Goal: Find specific page/section: Find specific page/section

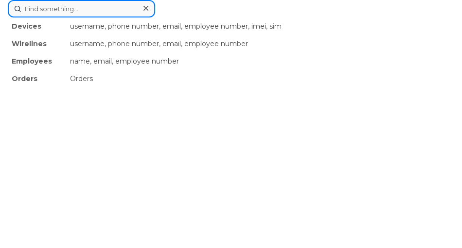
click at [101, 18] on div "Devices username, phone number, email, employee number, imei, sim Wirelines use…" at bounding box center [231, 9] width 446 height 18
paste input "506-549-5150"
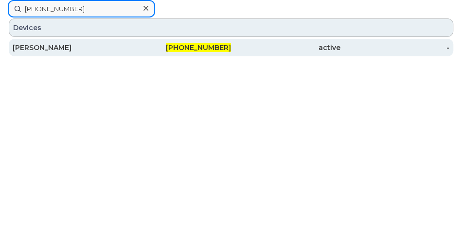
type input "506-549-5150"
click at [99, 49] on div "[PERSON_NAME]" at bounding box center [67, 48] width 109 height 10
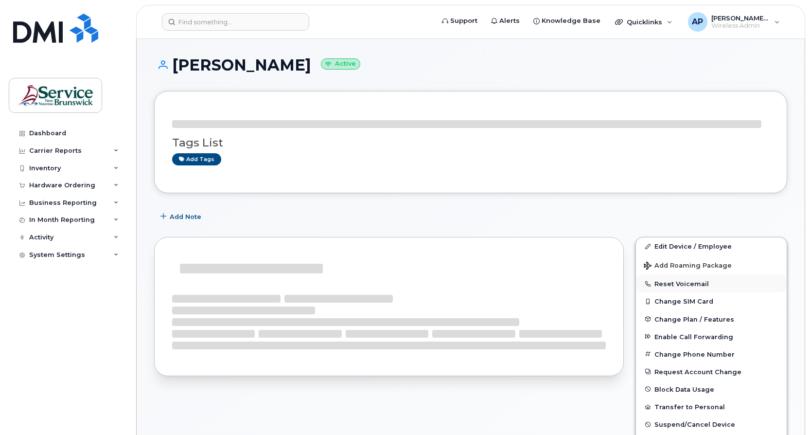
click at [686, 282] on button "Reset Voicemail" at bounding box center [711, 284] width 151 height 18
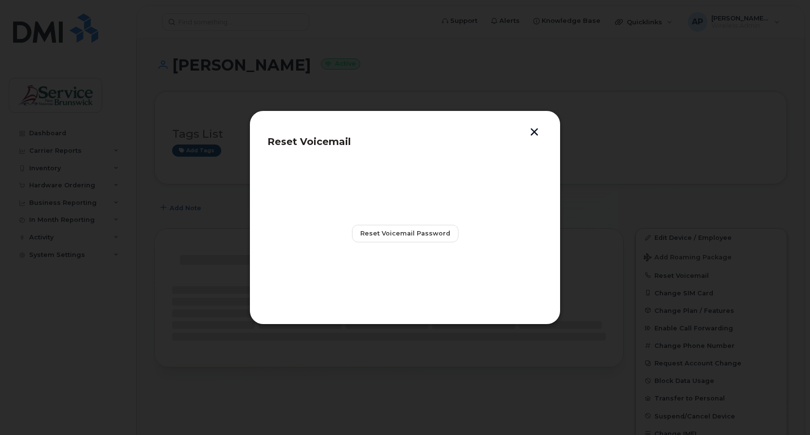
click at [532, 134] on button "button" at bounding box center [534, 133] width 15 height 10
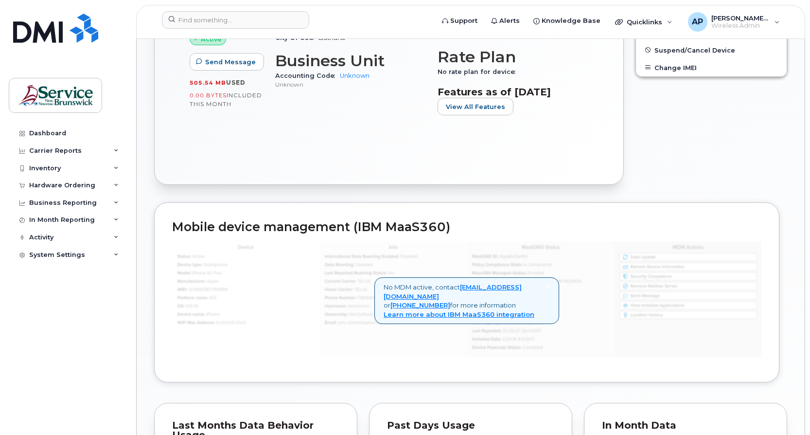
scroll to position [389, 0]
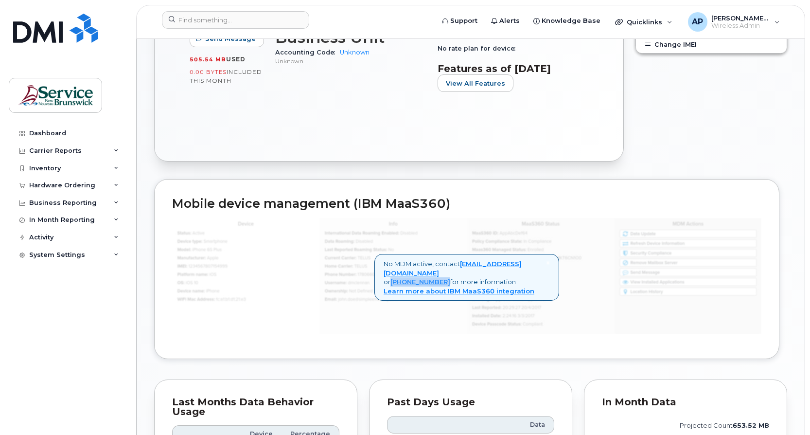
drag, startPoint x: 448, startPoint y: 282, endPoint x: 392, endPoint y: 278, distance: 55.6
click at [392, 278] on div "× No MDM active, contact [EMAIL_ADDRESS][DOMAIN_NAME] or [PHONE_NUMBER] for mor…" at bounding box center [466, 277] width 185 height 47
drag, startPoint x: 629, startPoint y: 267, endPoint x: 644, endPoint y: 159, distance: 109.0
click at [646, 157] on div "Edit Device / Employee Add Roaming Package Reset Voicemail Change SIM Card Chan…" at bounding box center [711, 0] width 163 height 334
click at [703, 163] on div "Edit Device / Employee Add Roaming Package Reset Voicemail Change SIM Card Chan…" at bounding box center [711, 0] width 163 height 334
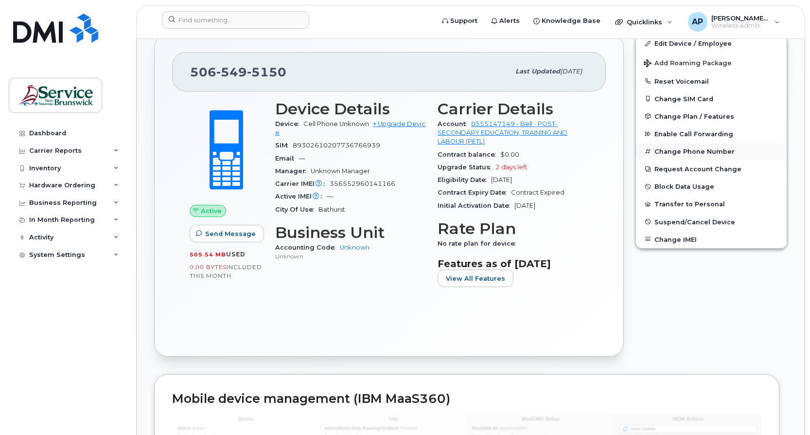
scroll to position [194, 0]
drag, startPoint x: 770, startPoint y: 335, endPoint x: 752, endPoint y: 354, distance: 26.8
click at [752, 354] on div "Edit Device / Employee Add Roaming Package Reset Voicemail Change SIM Card Chan…" at bounding box center [711, 195] width 163 height 334
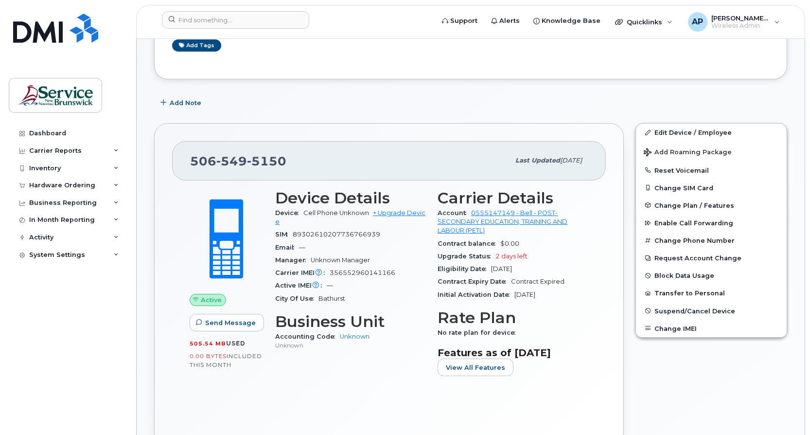
scroll to position [97, 0]
